Goal: Task Accomplishment & Management: Complete application form

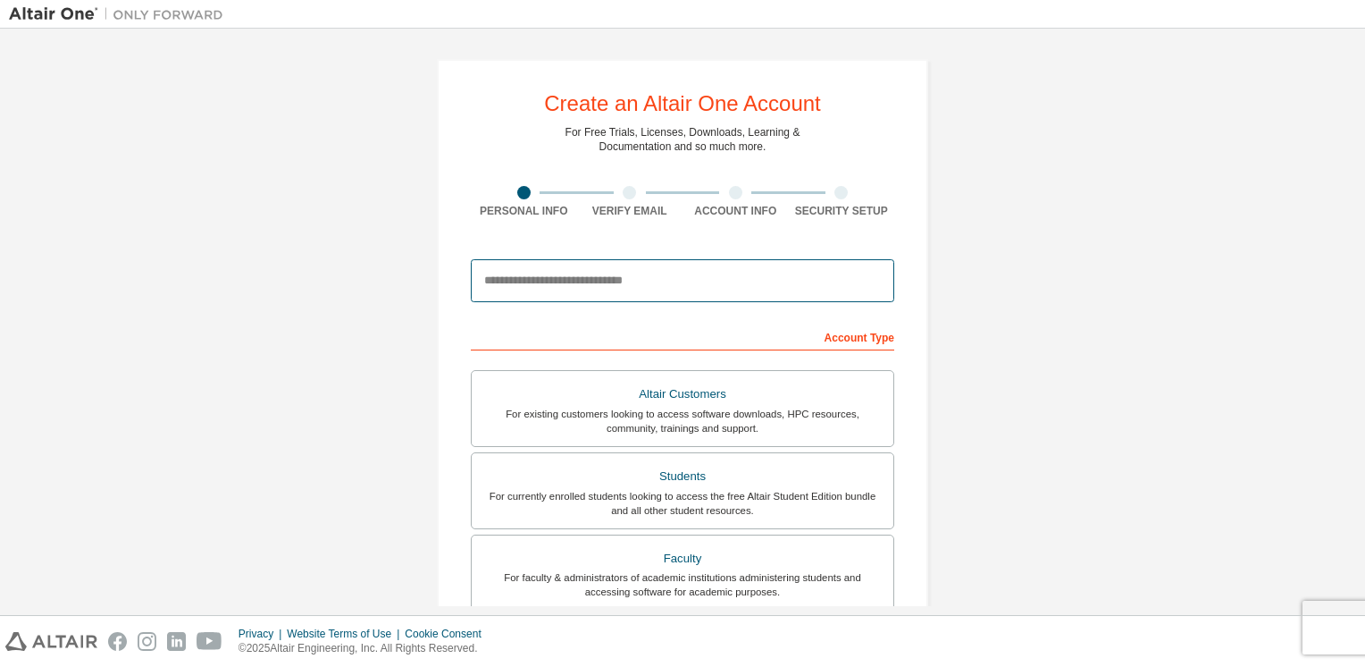
click at [733, 295] on input "email" at bounding box center [683, 280] width 424 height 43
type input "**********"
type input "******"
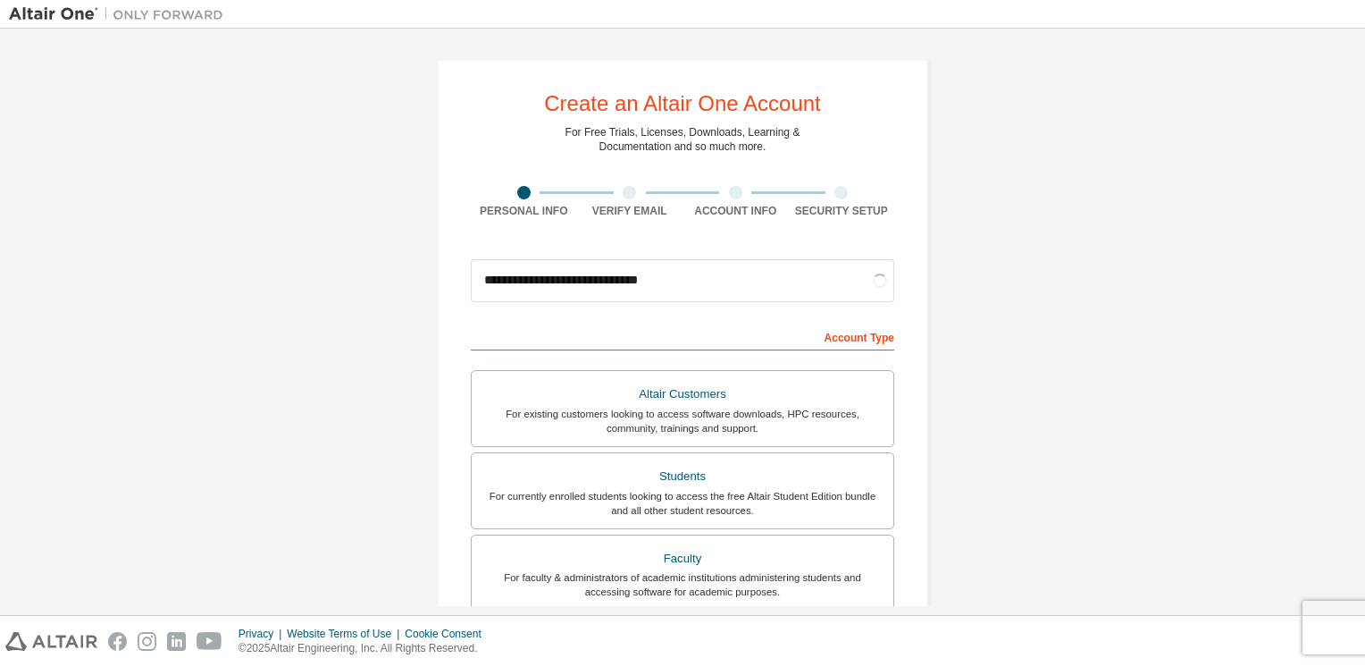
drag, startPoint x: 1364, startPoint y: 231, endPoint x: 1355, endPoint y: 223, distance: 12.2
click at [1355, 223] on div "**********" at bounding box center [682, 322] width 1365 height 586
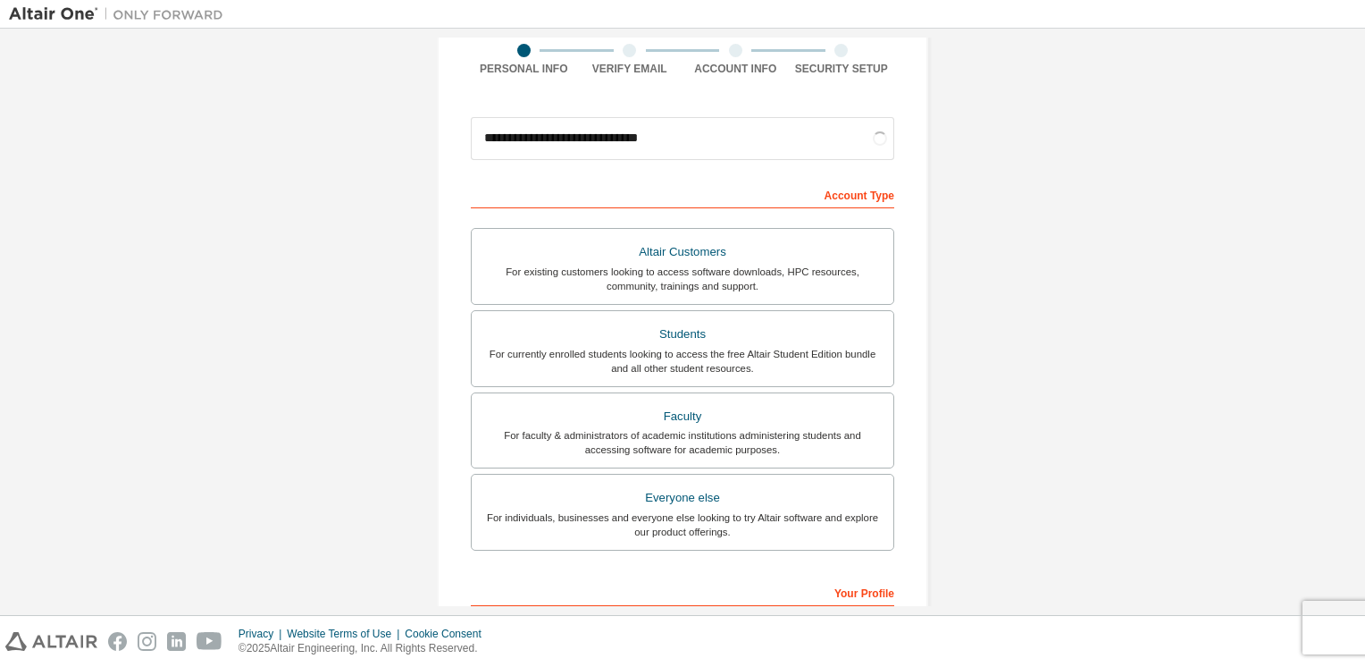
scroll to position [138, 0]
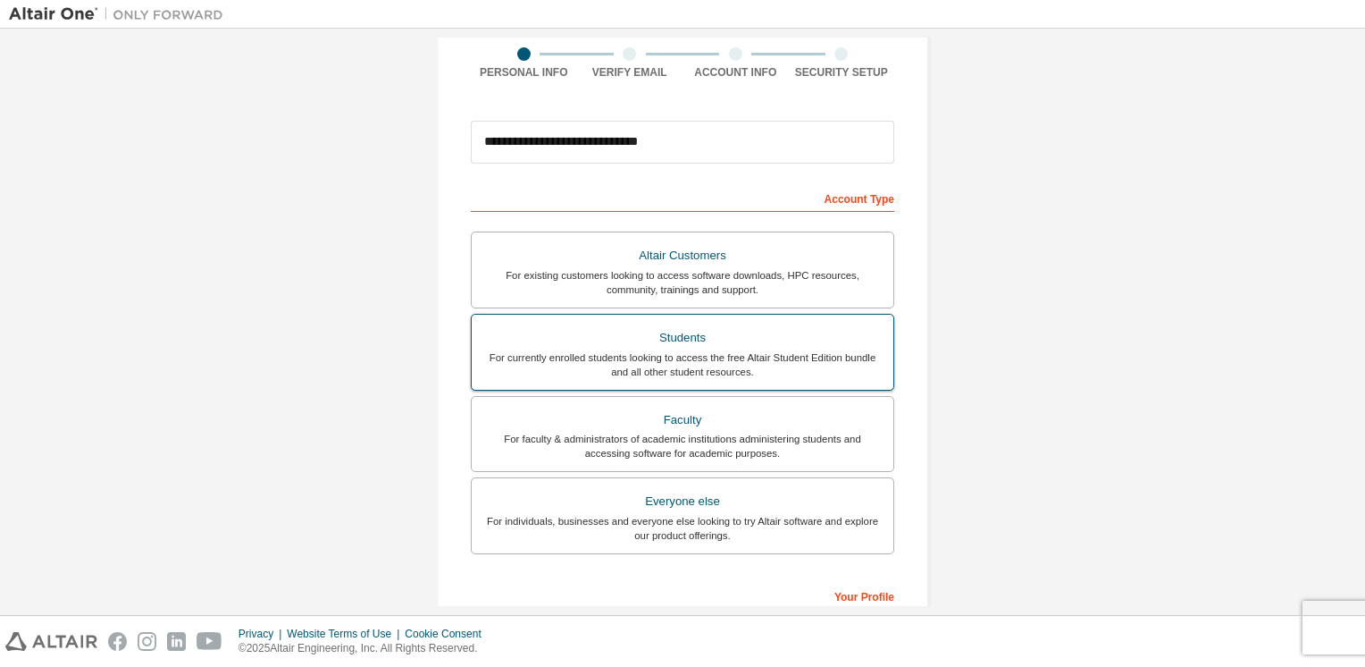
click at [747, 327] on div "Students" at bounding box center [683, 337] width 400 height 25
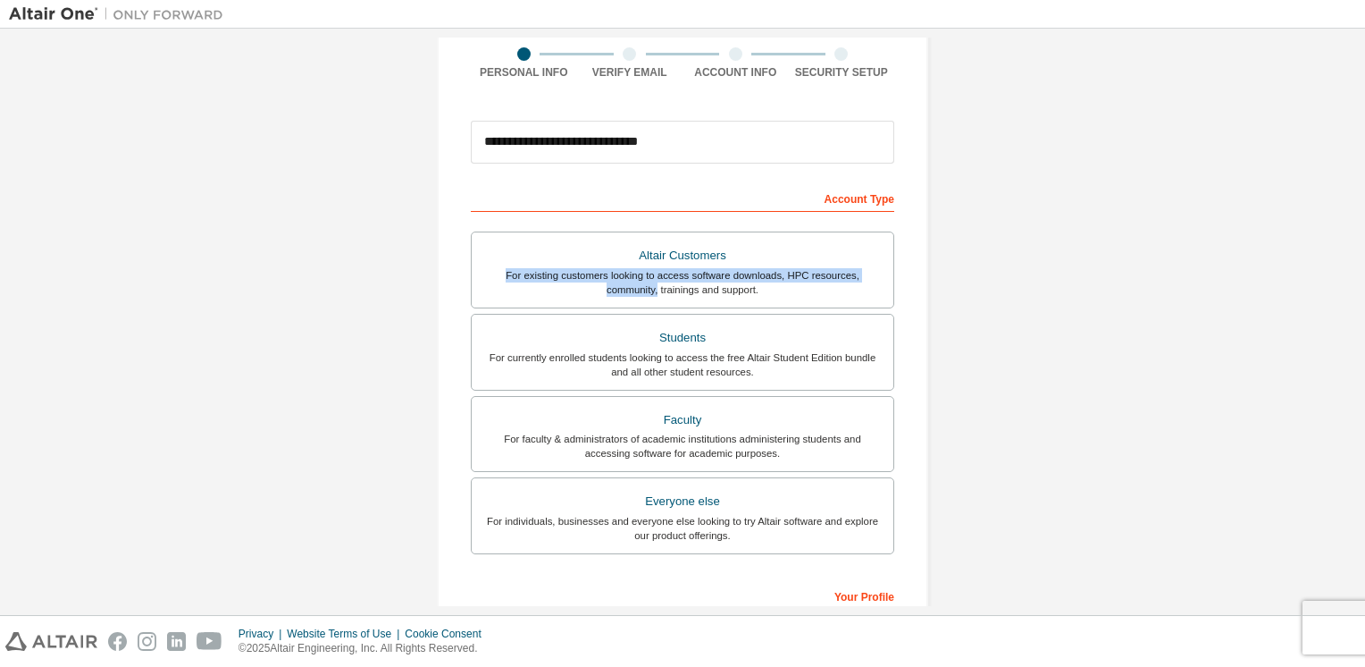
drag, startPoint x: 1364, startPoint y: 259, endPoint x: 1345, endPoint y: 280, distance: 28.4
click at [1345, 280] on div "**********" at bounding box center [682, 322] width 1365 height 586
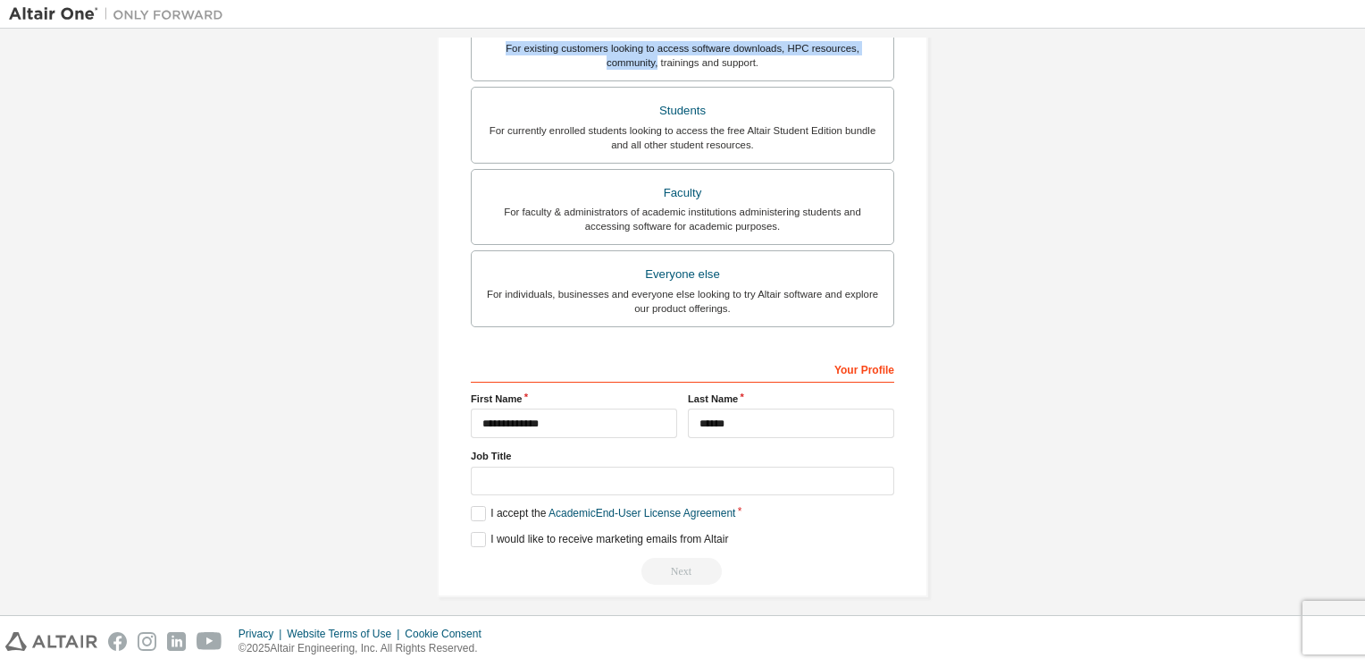
scroll to position [373, 0]
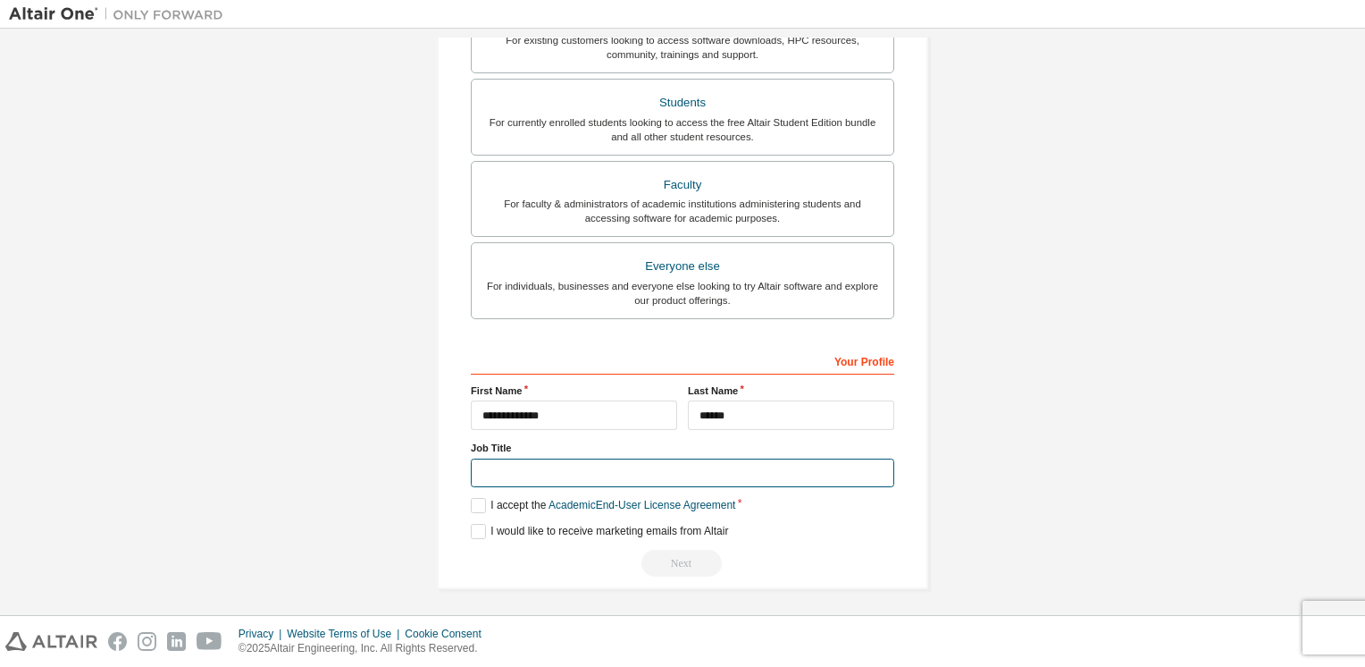
click at [529, 469] on input "text" at bounding box center [683, 472] width 424 height 29
click at [481, 499] on label "I accept the Academic End-User License Agreement" at bounding box center [603, 505] width 264 height 15
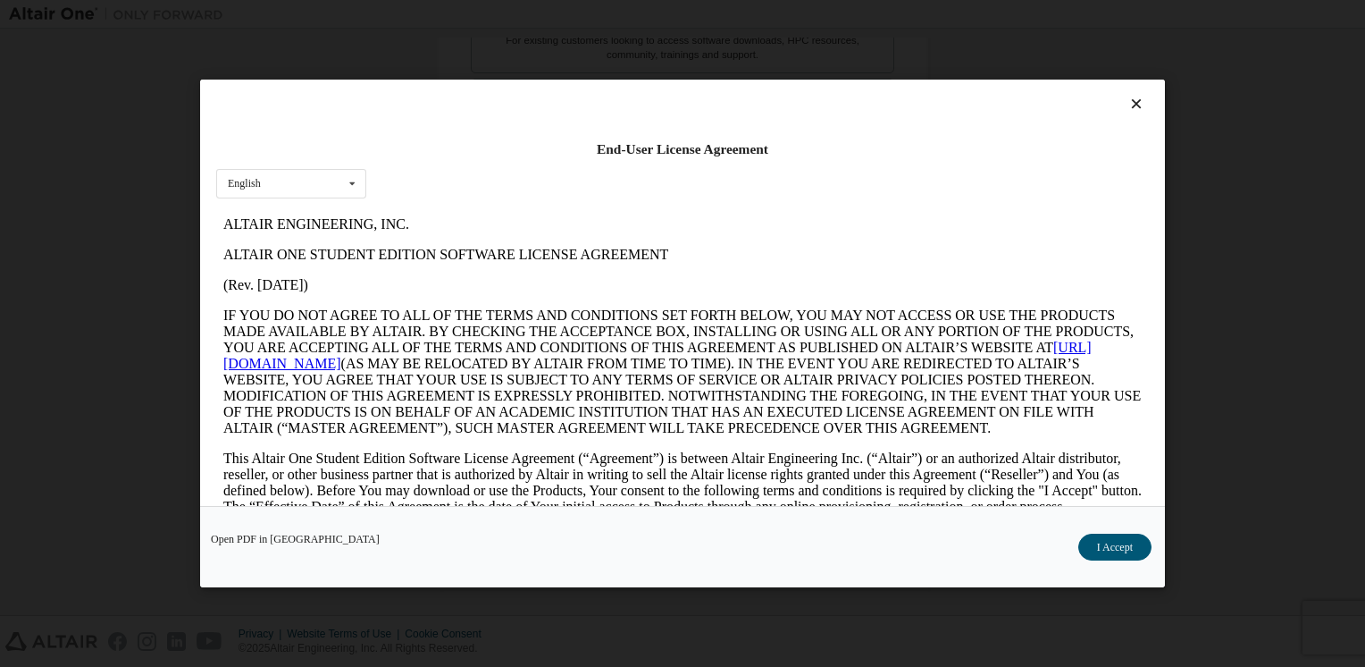
scroll to position [0, 0]
click at [1097, 544] on button "I Accept" at bounding box center [1114, 546] width 73 height 27
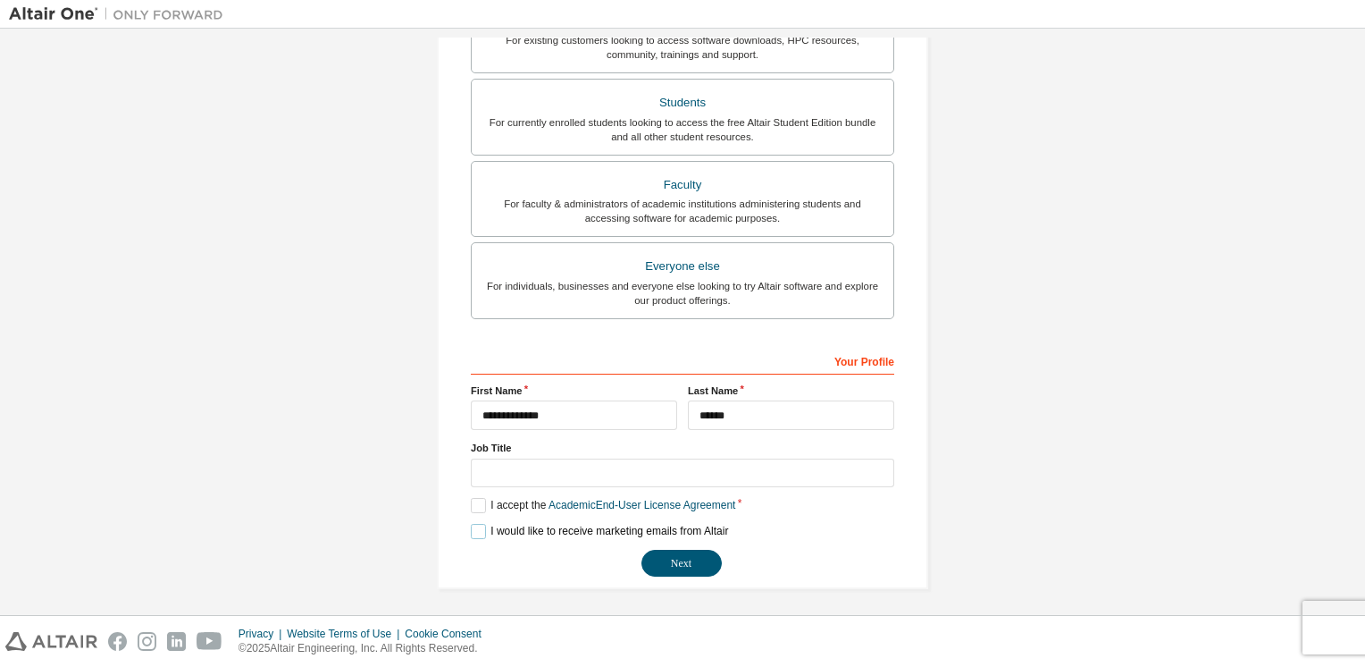
click at [476, 524] on label "I would like to receive marketing emails from Altair" at bounding box center [599, 531] width 257 height 15
click at [671, 558] on button "Next" at bounding box center [682, 563] width 80 height 27
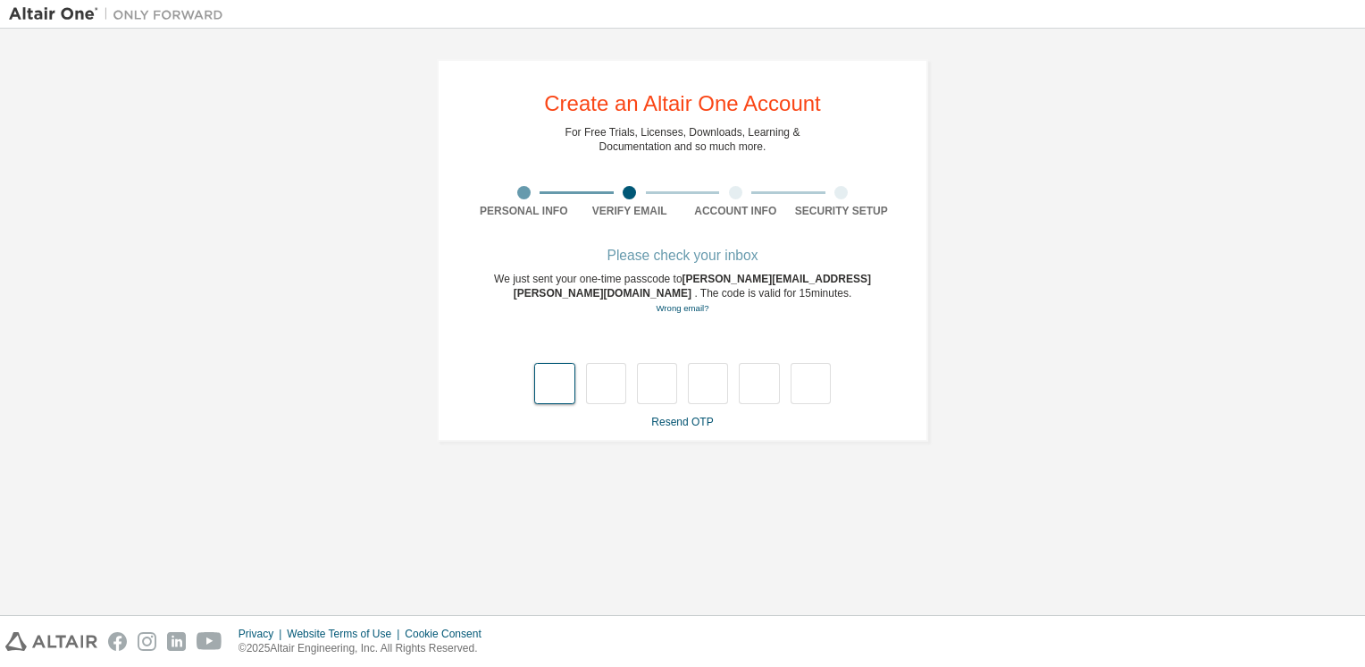
type input "*"
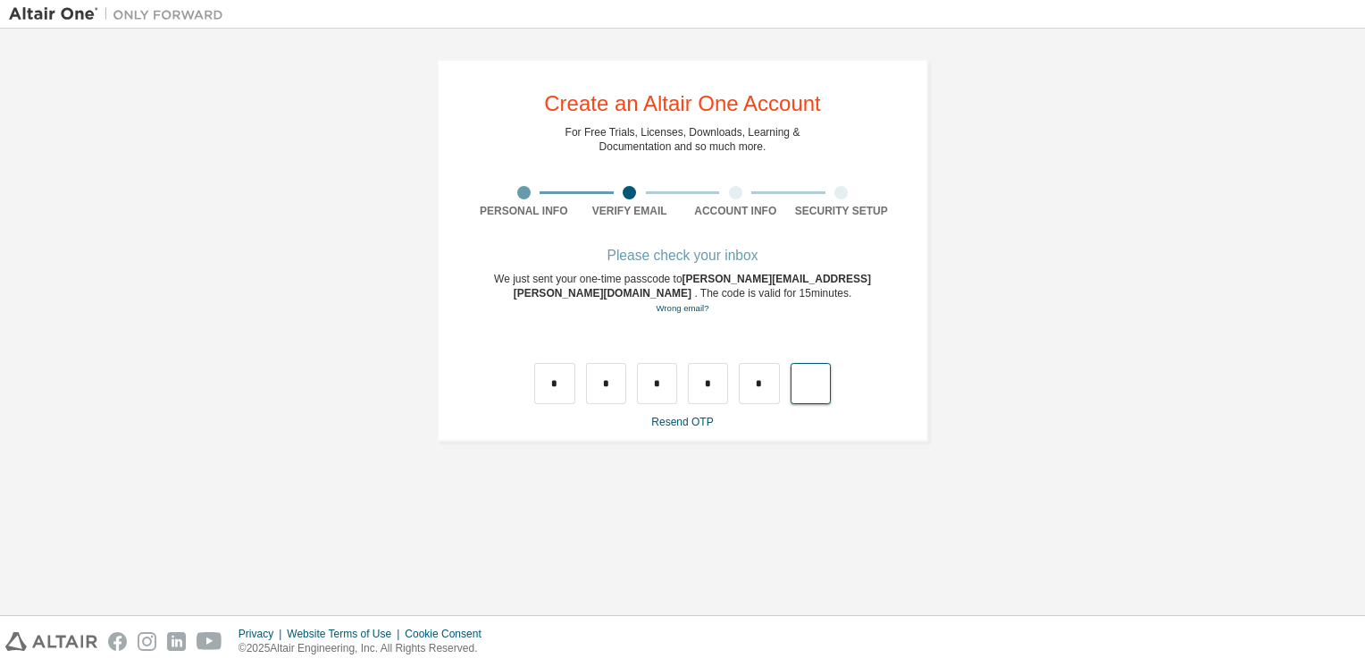
type input "*"
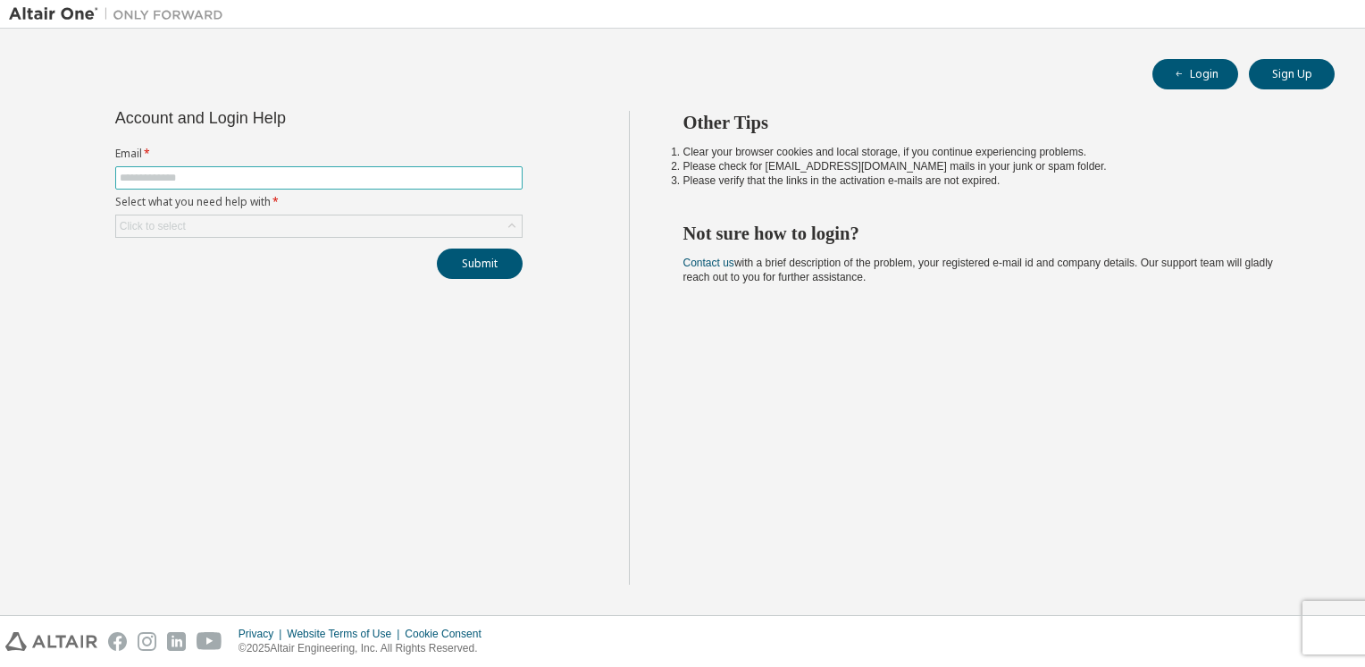
click at [365, 177] on input "text" at bounding box center [319, 178] width 399 height 14
type input "**********"
click at [340, 220] on div "Click to select" at bounding box center [319, 225] width 406 height 21
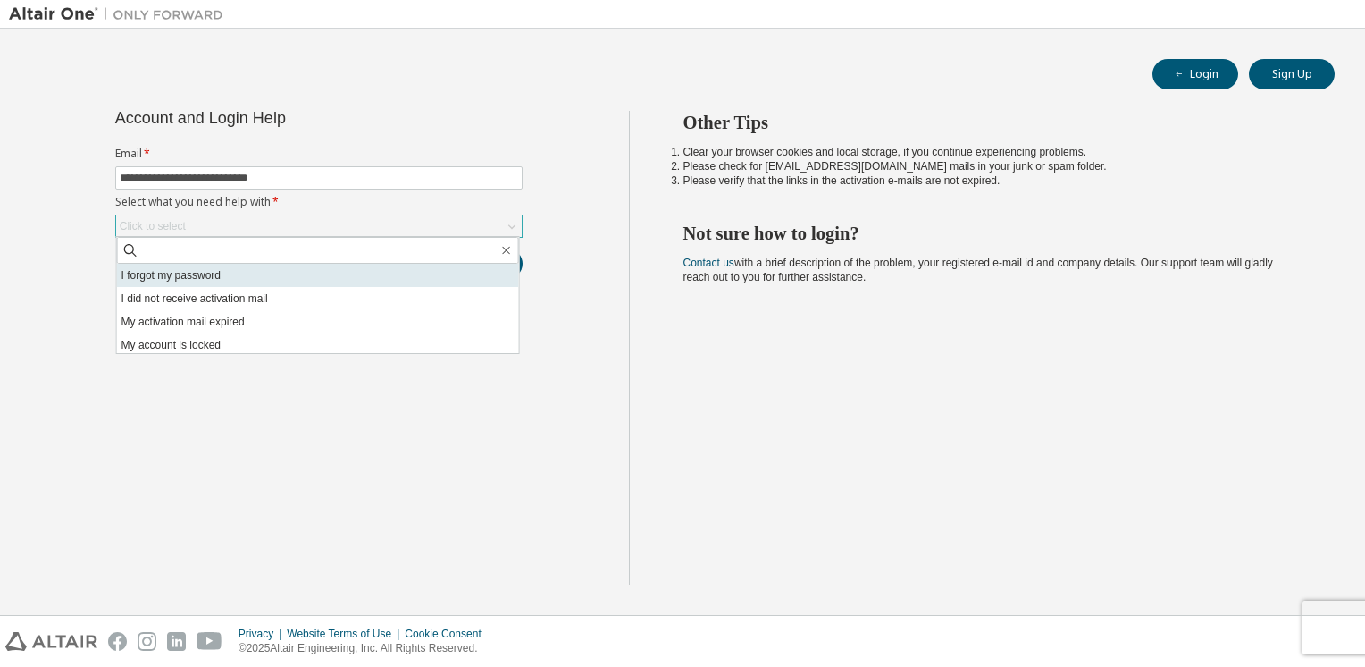
click at [302, 279] on li "I forgot my password" at bounding box center [318, 275] width 402 height 23
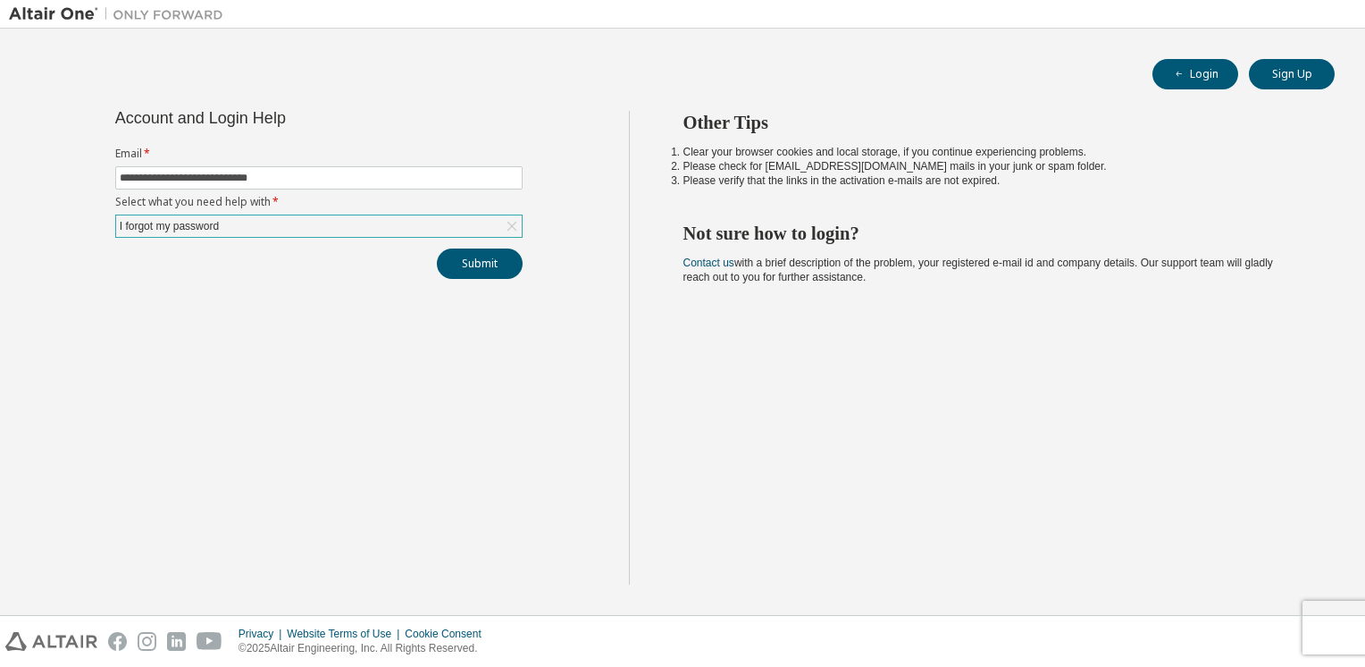
click at [493, 234] on div "I forgot my password" at bounding box center [319, 225] width 406 height 21
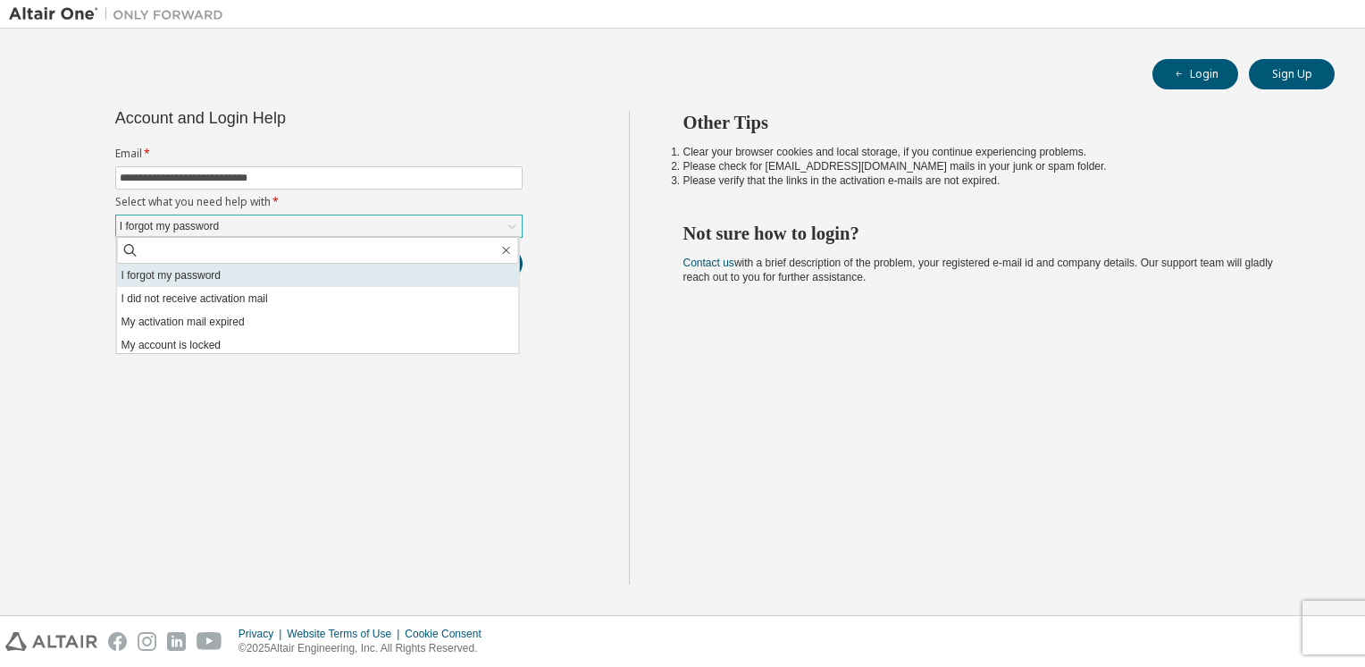
click at [245, 274] on li "I forgot my password" at bounding box center [318, 275] width 402 height 23
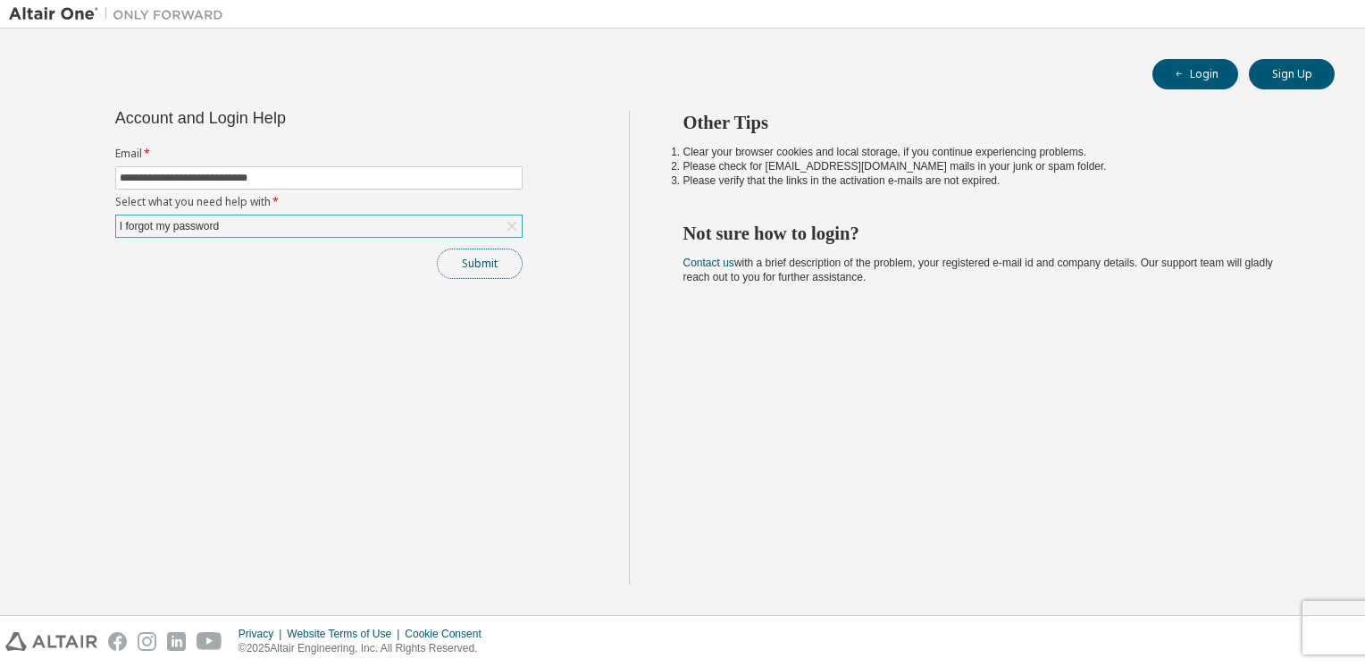
click at [473, 263] on button "Submit" at bounding box center [480, 263] width 86 height 30
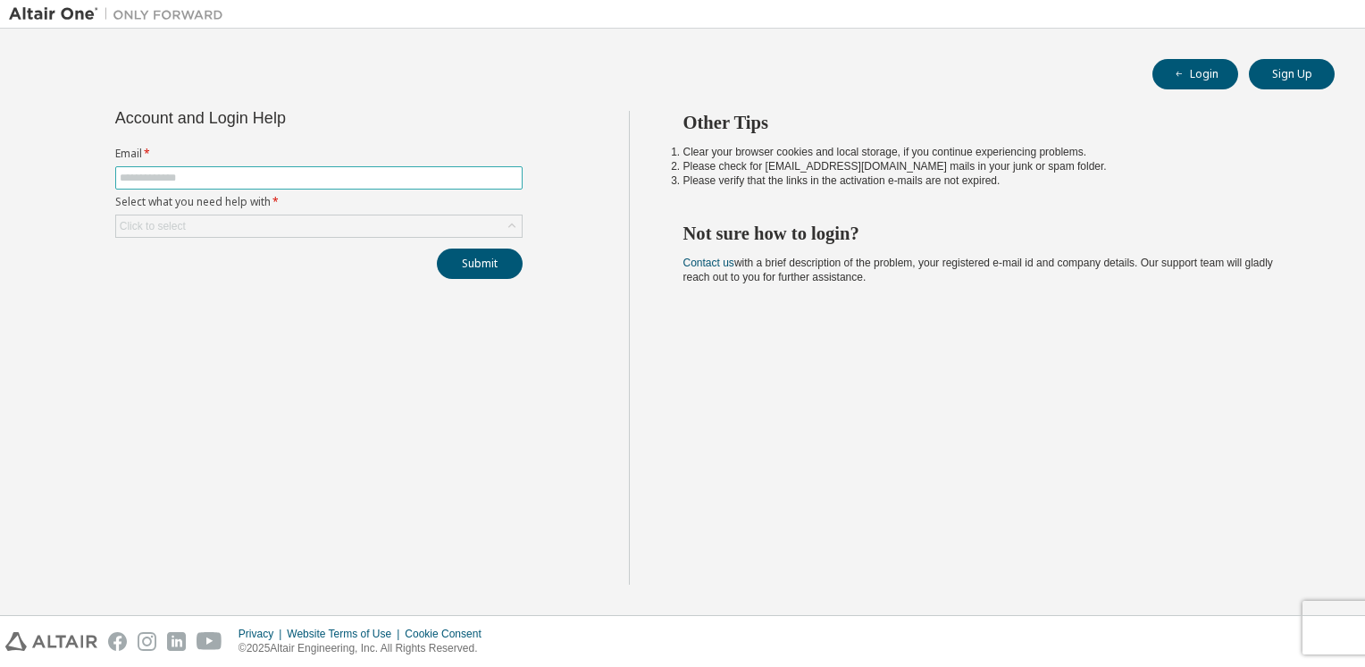
click at [349, 184] on span at bounding box center [318, 177] width 407 height 23
click at [343, 180] on input "text" at bounding box center [319, 178] width 399 height 14
type input "**********"
click at [351, 222] on div "Click to select" at bounding box center [319, 225] width 406 height 21
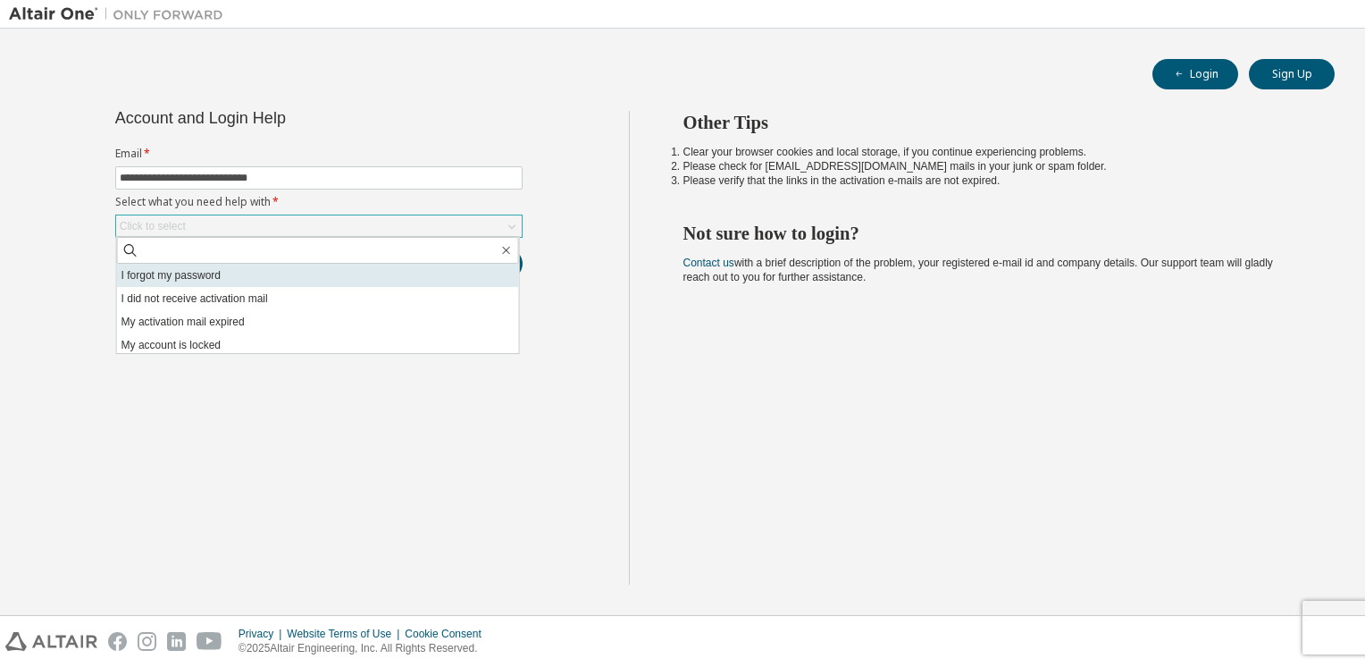
click at [318, 275] on li "I forgot my password" at bounding box center [318, 275] width 402 height 23
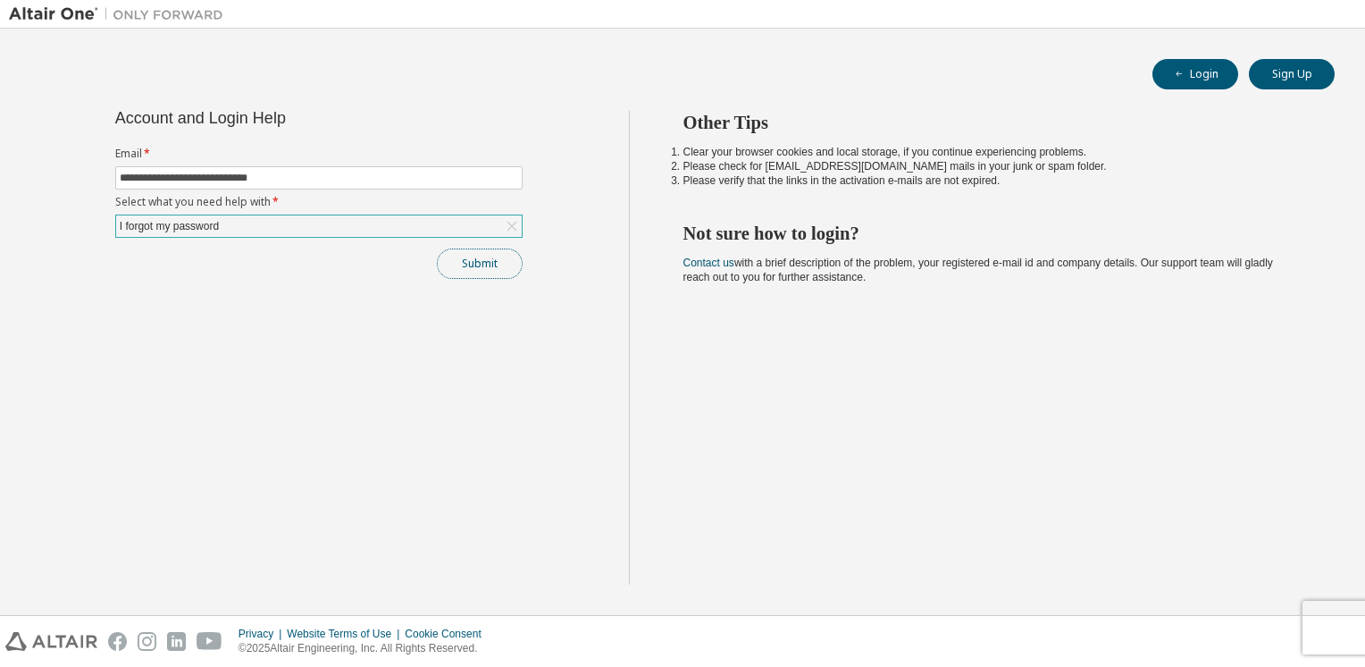
click at [486, 264] on button "Submit" at bounding box center [480, 263] width 86 height 30
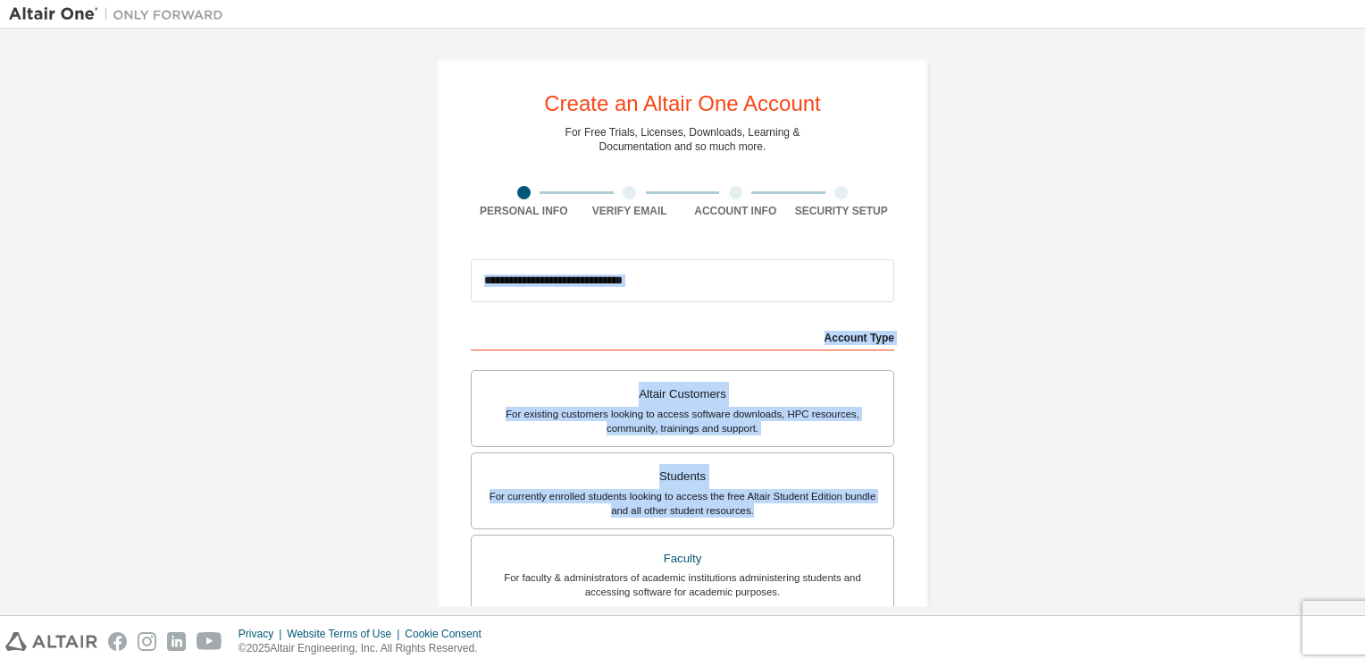
drag, startPoint x: 1014, startPoint y: 145, endPoint x: 1313, endPoint y: 524, distance: 482.3
click at [1313, 524] on div "Create an Altair One Account For Free Trials, Licenses, Downloads, Learning & D…" at bounding box center [682, 322] width 1365 height 586
